Goal: Task Accomplishment & Management: Complete application form

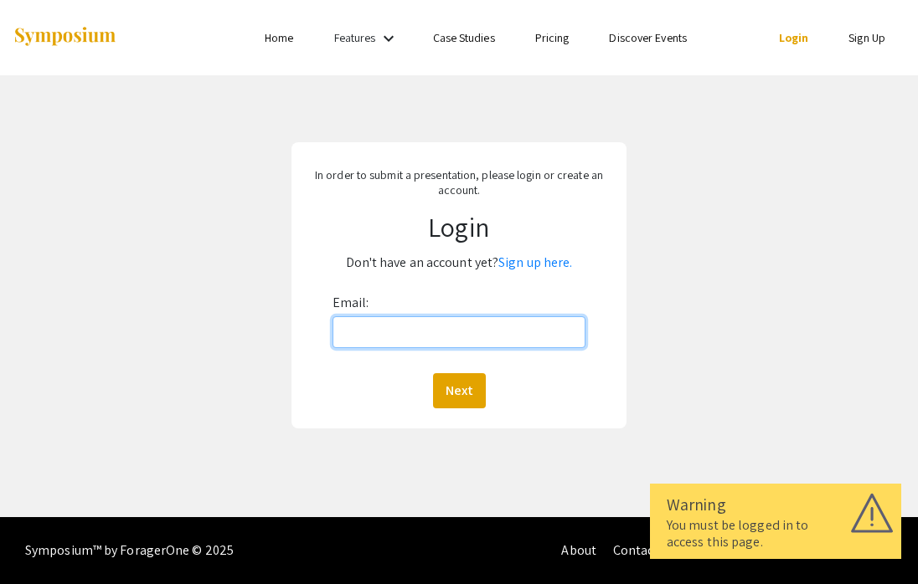
click at [522, 340] on input "Email:" at bounding box center [458, 332] width 253 height 32
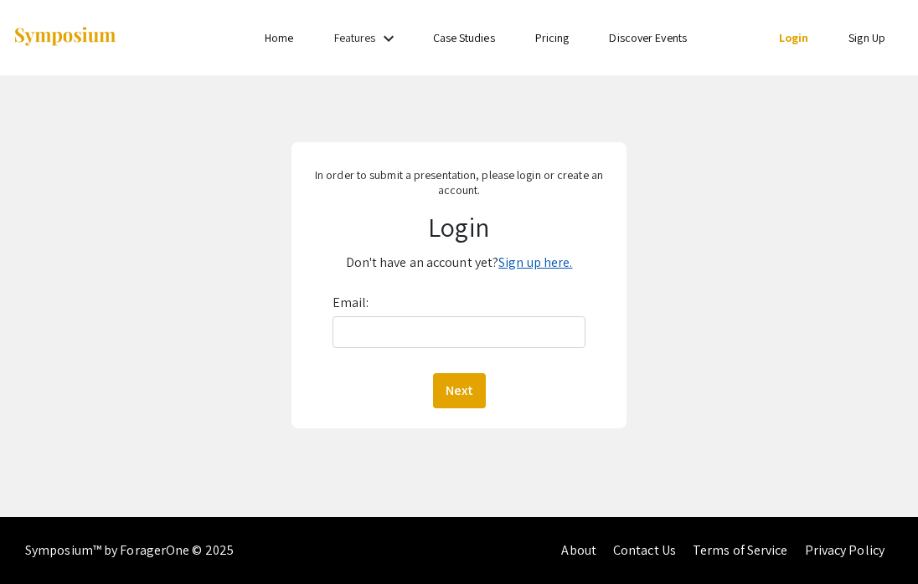
click at [554, 268] on link "Sign up here." at bounding box center [535, 263] width 74 height 18
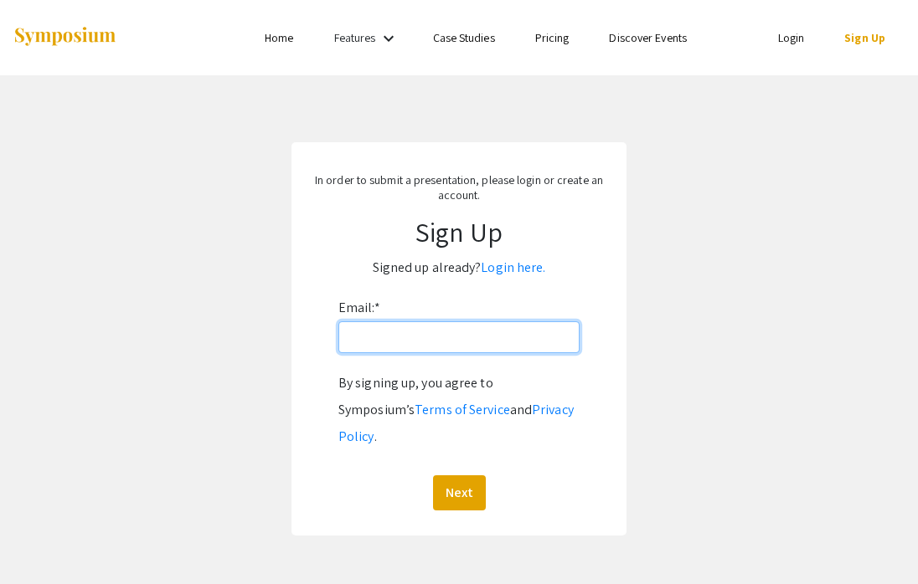
click at [507, 337] on input "Email: *" at bounding box center [458, 338] width 241 height 32
type input "[EMAIL_ADDRESS][DOMAIN_NAME]"
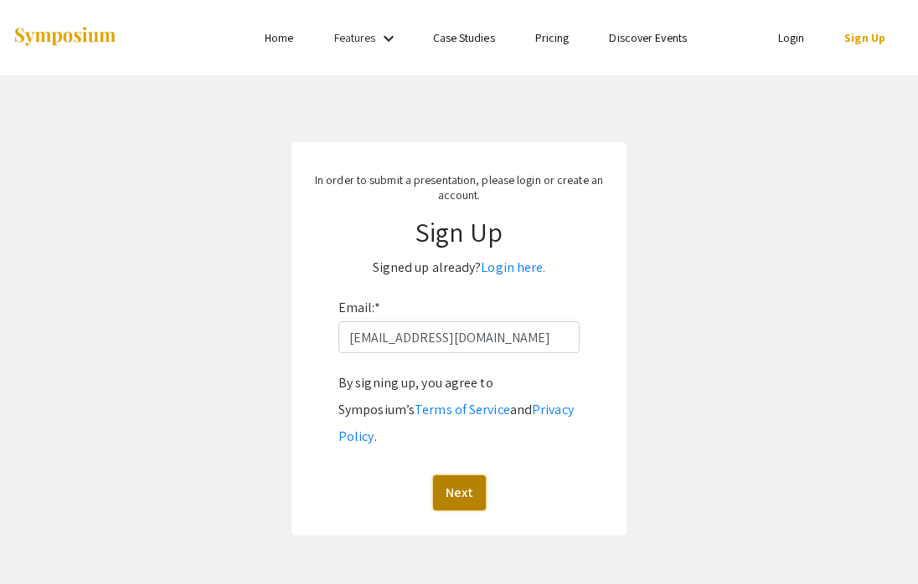
click at [446, 476] on button "Next" at bounding box center [459, 493] width 53 height 35
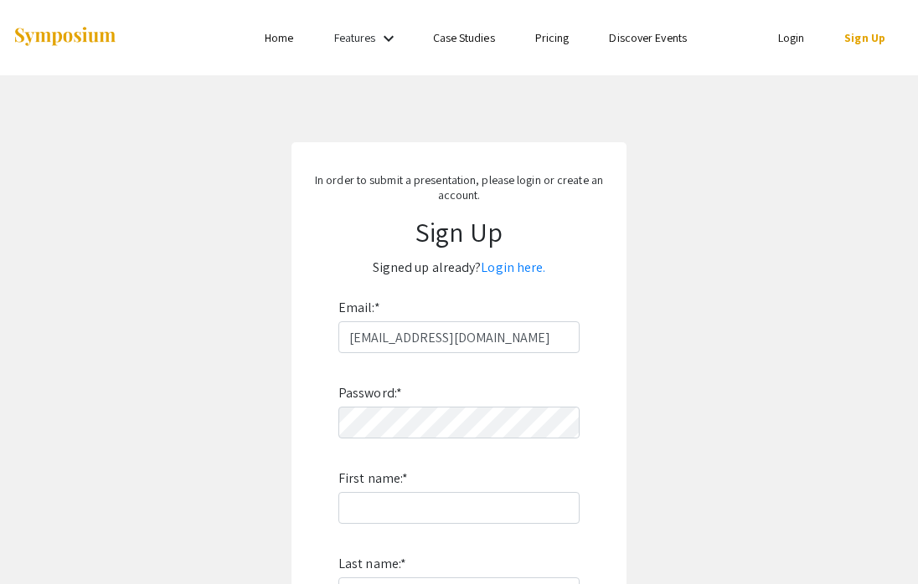
click at [421, 440] on div "Password: * First name: * Last name: * By signing up, you agree to Symposium’s …" at bounding box center [458, 573] width 241 height 440
click at [383, 491] on label "First name: *" at bounding box center [372, 479] width 69 height 27
click at [383, 492] on input "First name: *" at bounding box center [458, 508] width 241 height 32
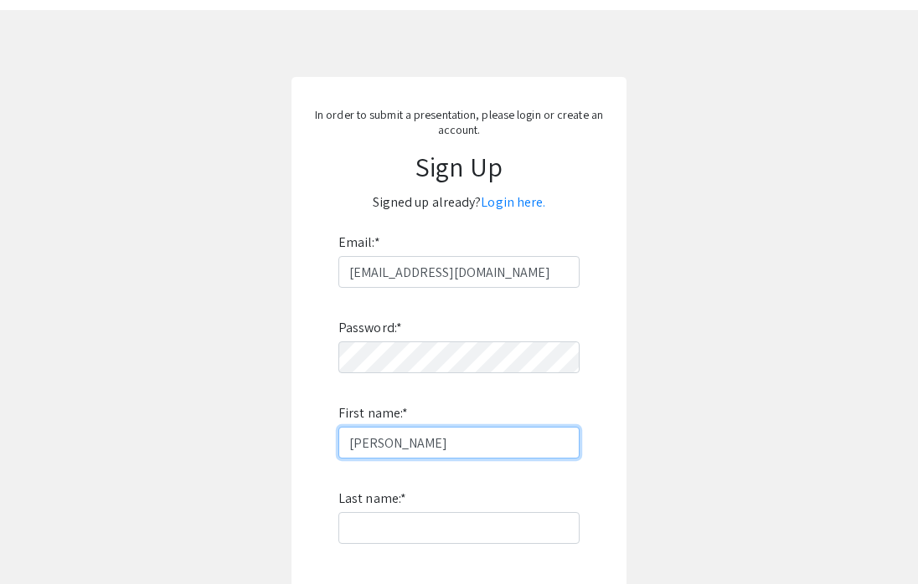
type input "Veronica"
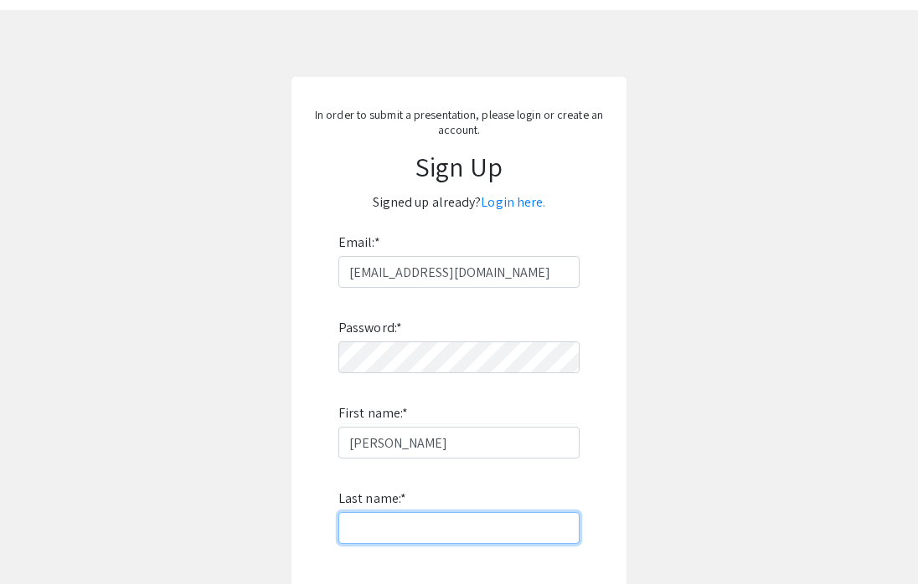
click at [388, 528] on input "Last name: *" at bounding box center [458, 528] width 241 height 32
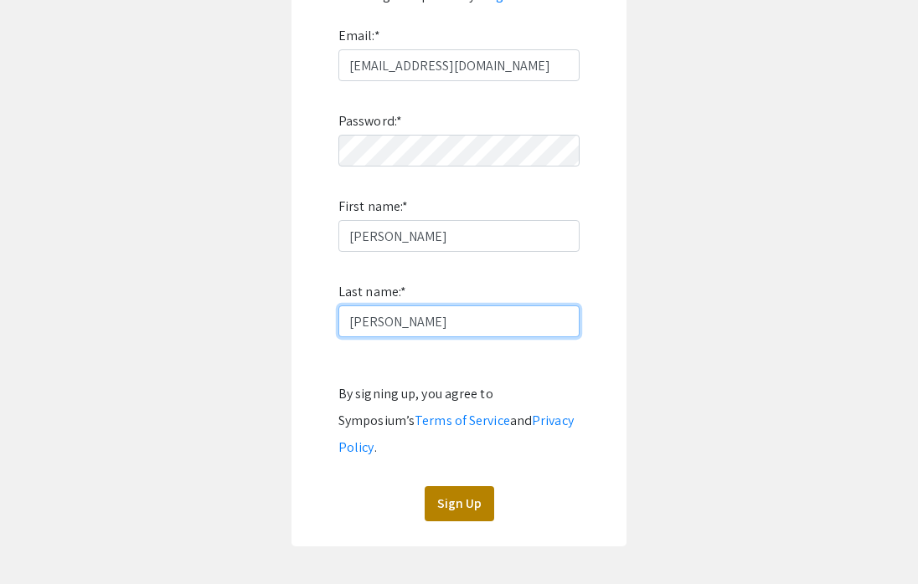
type input "Gibbons"
click at [450, 486] on button "Sign Up" at bounding box center [458, 503] width 69 height 35
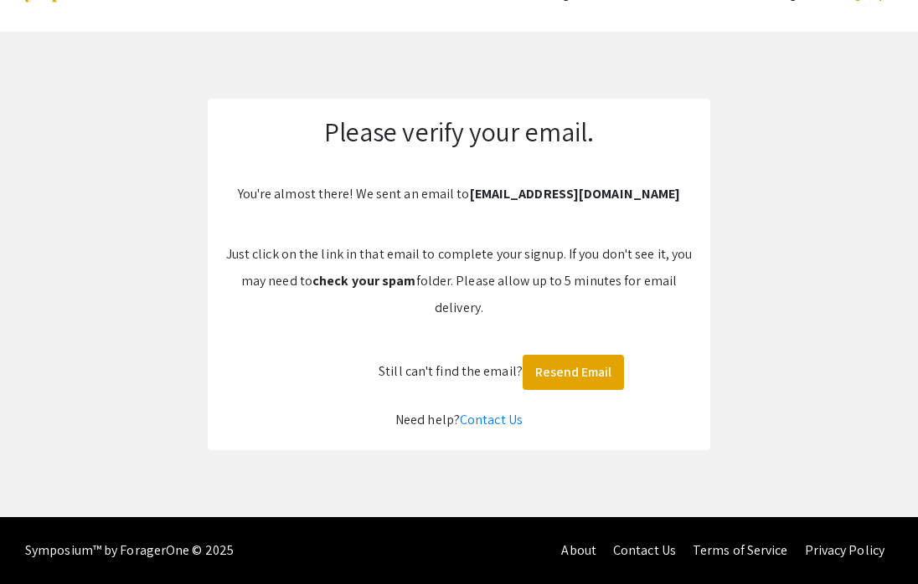
scroll to position [44, 0]
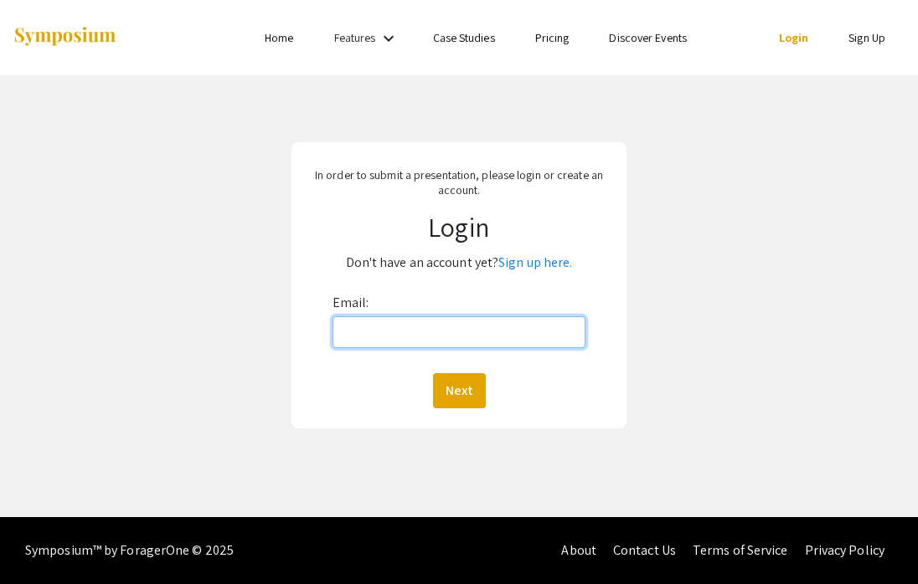
click at [510, 331] on input "Email:" at bounding box center [458, 332] width 253 height 32
type input "[EMAIL_ADDRESS][DOMAIN_NAME]"
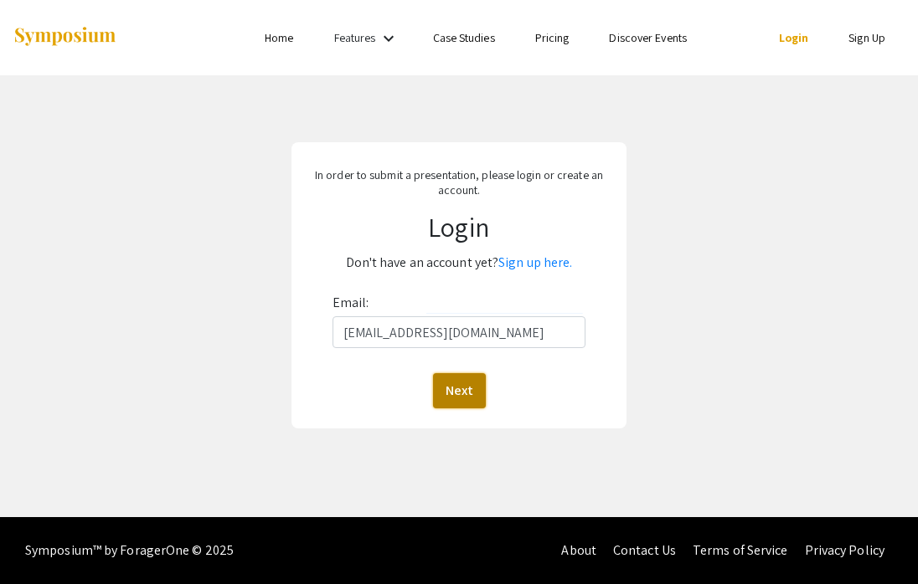
click at [465, 390] on button "Next" at bounding box center [459, 390] width 53 height 35
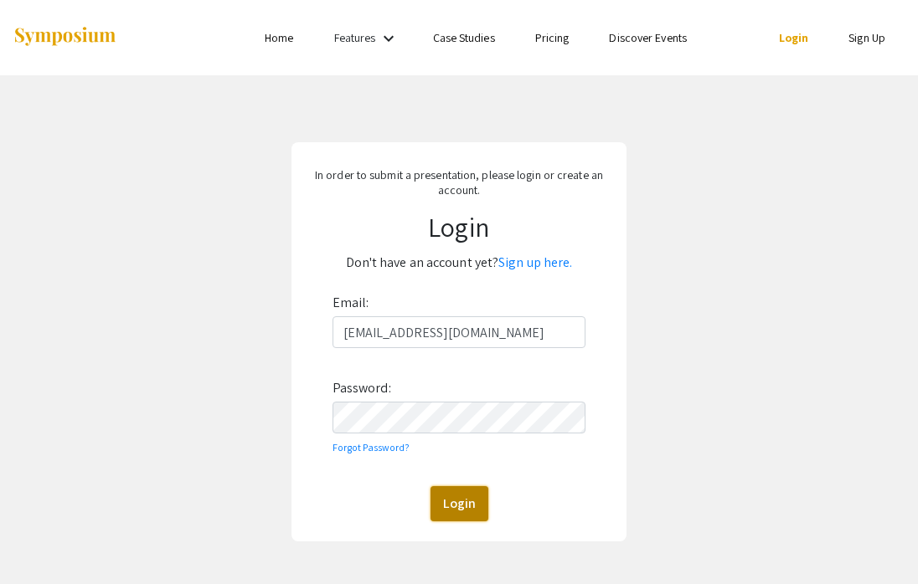
click at [460, 515] on button "Login" at bounding box center [459, 503] width 58 height 35
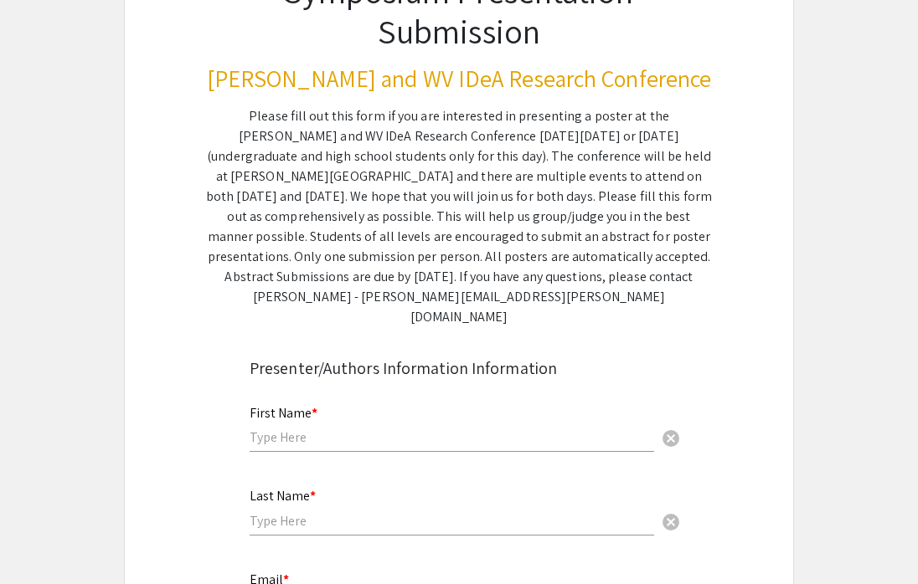
scroll to position [170, 0]
